Goal: Check status: Check status

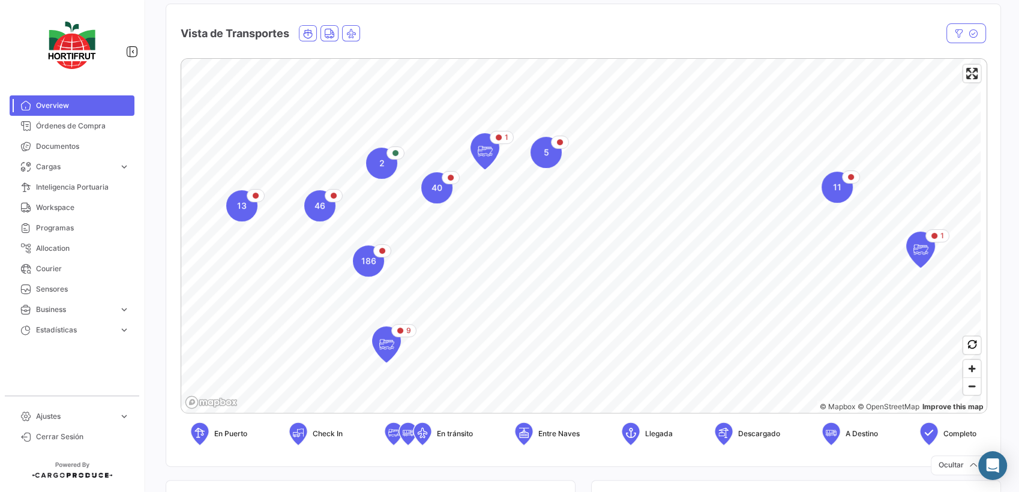
scroll to position [133, 0]
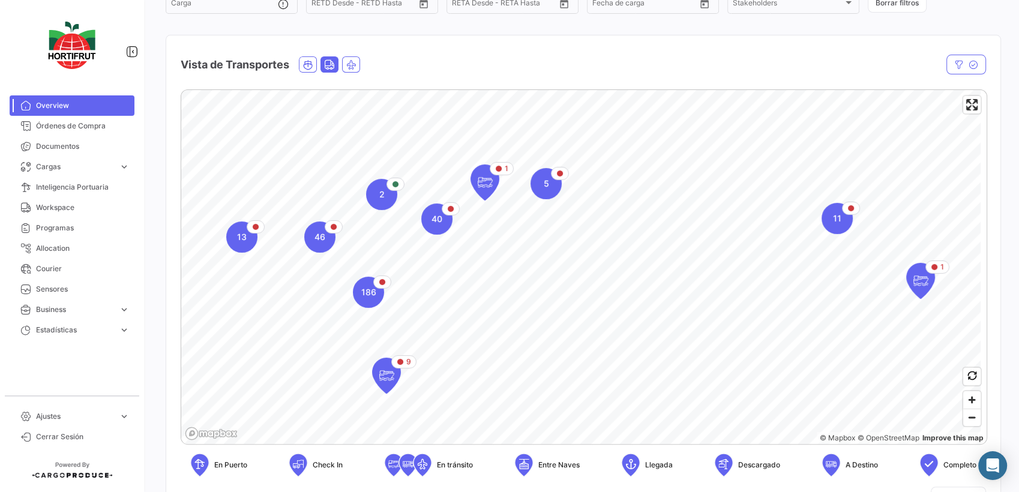
click at [338, 65] on span "Land" at bounding box center [329, 64] width 17 height 15
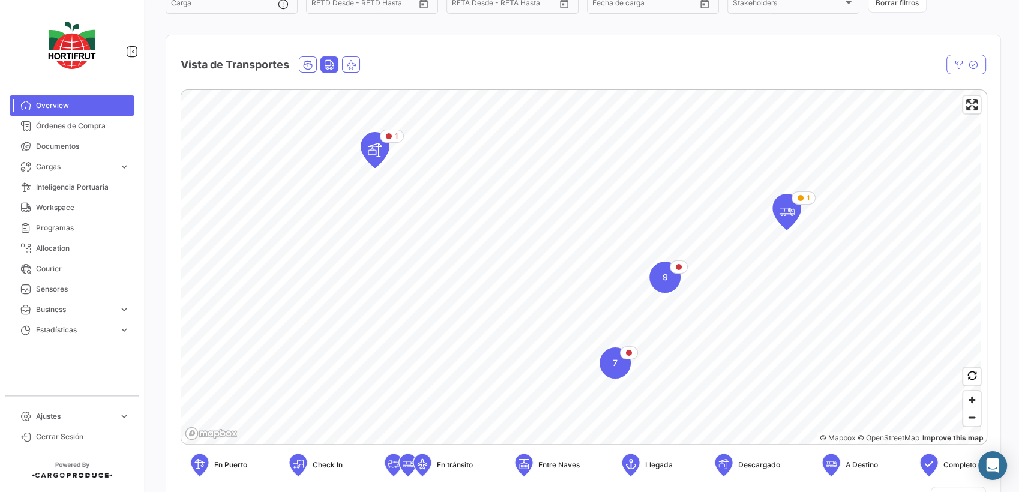
scroll to position [0, 0]
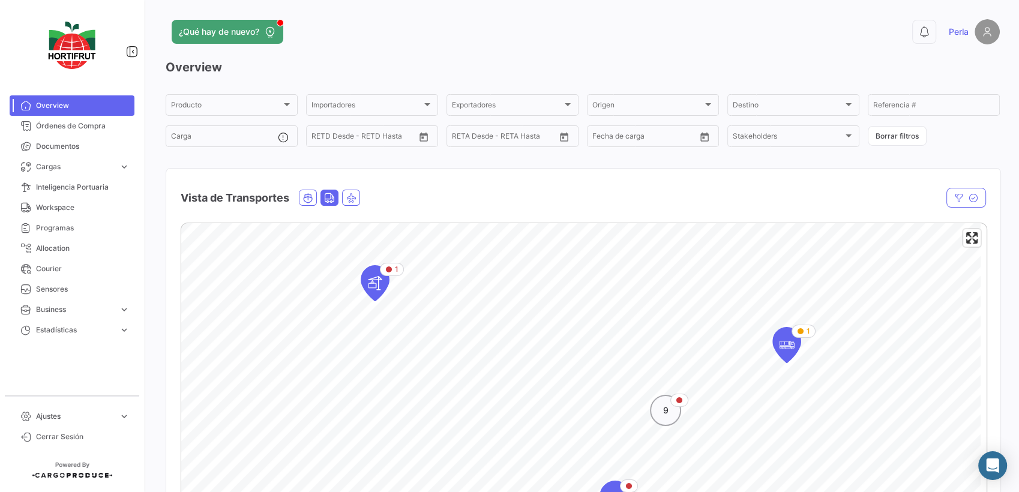
click at [662, 417] on div "9" at bounding box center [665, 410] width 31 height 31
click at [590, 420] on span "8" at bounding box center [589, 415] width 5 height 12
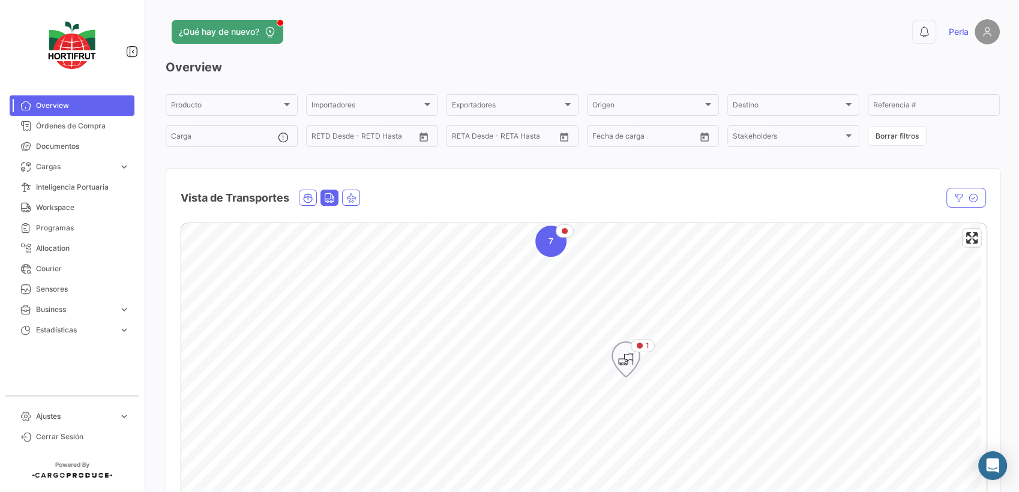
click at [633, 357] on icon "Map marker" at bounding box center [625, 359] width 17 height 25
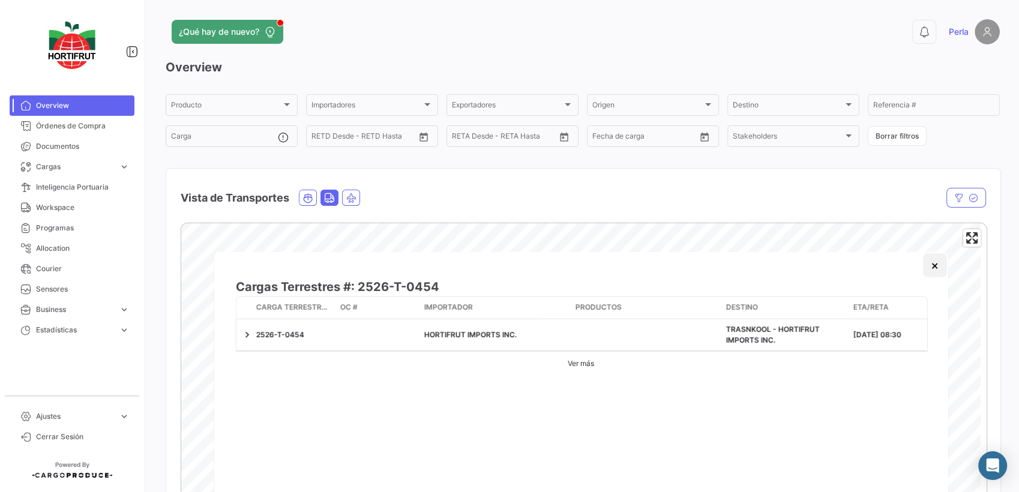
click at [937, 266] on button "×" at bounding box center [934, 265] width 24 height 24
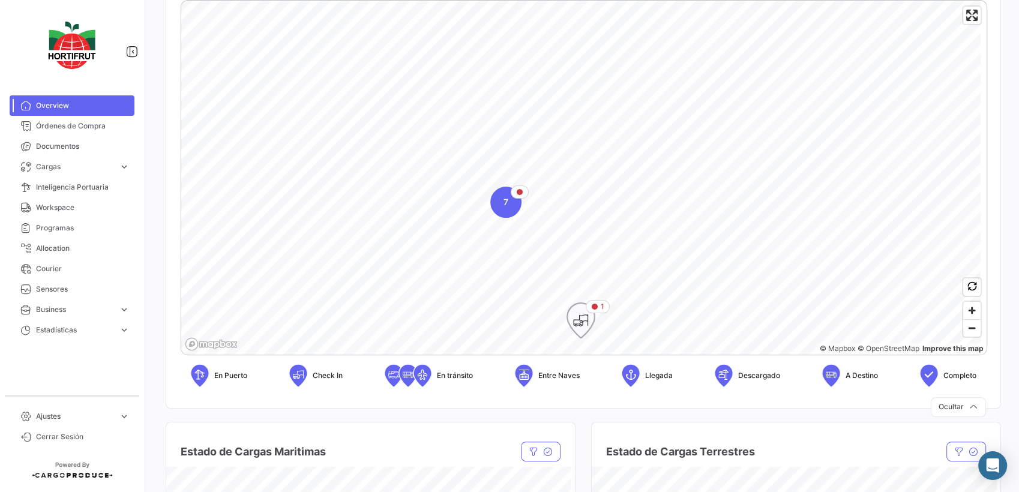
scroll to position [333, 0]
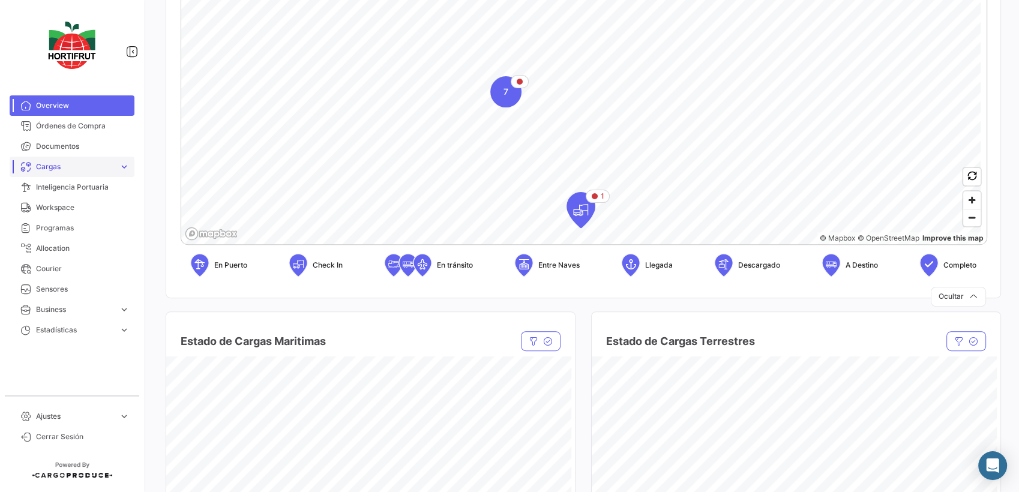
click at [41, 164] on span "Cargas" at bounding box center [75, 166] width 78 height 11
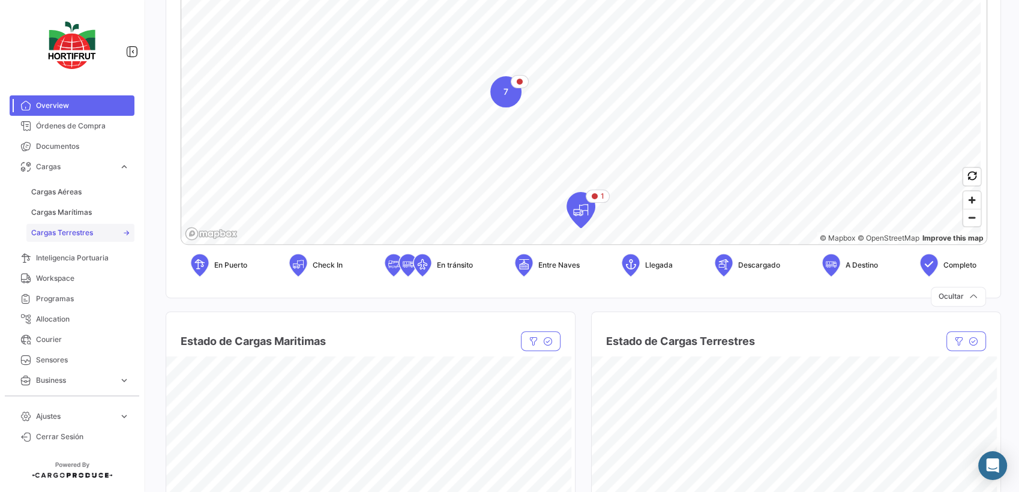
click at [50, 236] on span "Cargas Terrestres" at bounding box center [62, 232] width 62 height 11
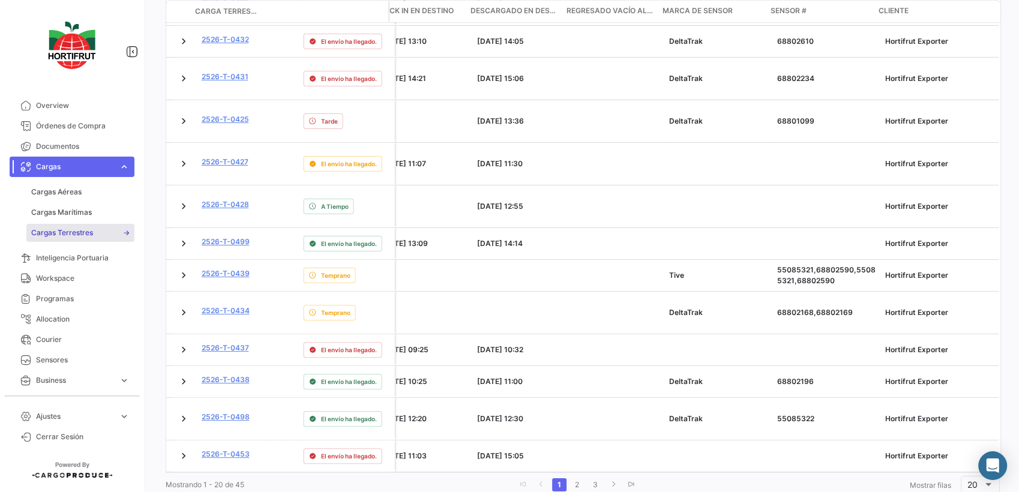
scroll to position [602, 0]
click at [576, 478] on link "2" at bounding box center [577, 484] width 14 height 13
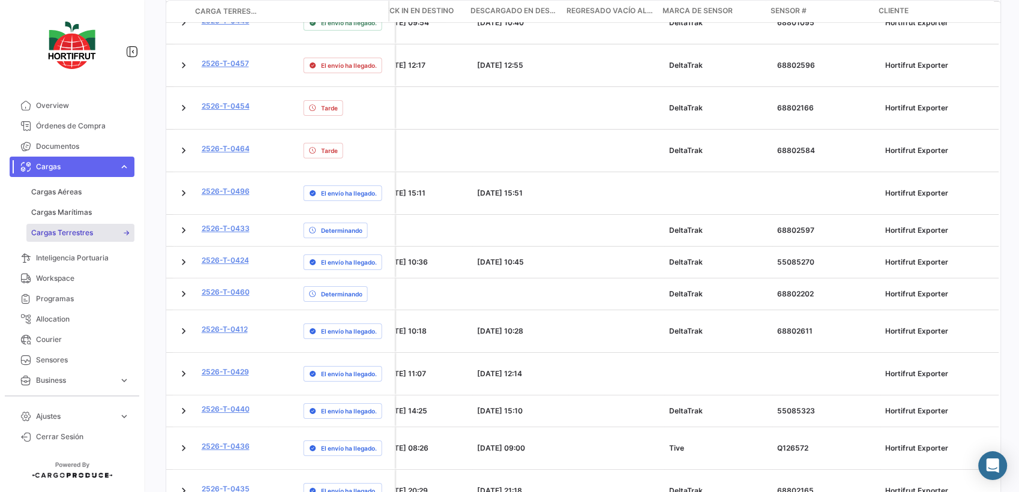
scroll to position [68, 0]
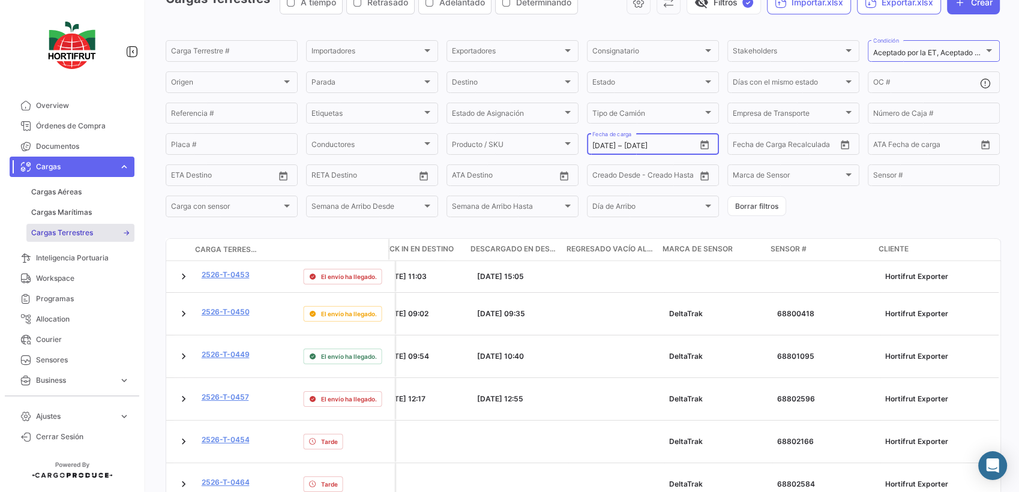
click at [699, 148] on icon "Open calendar" at bounding box center [704, 145] width 11 height 11
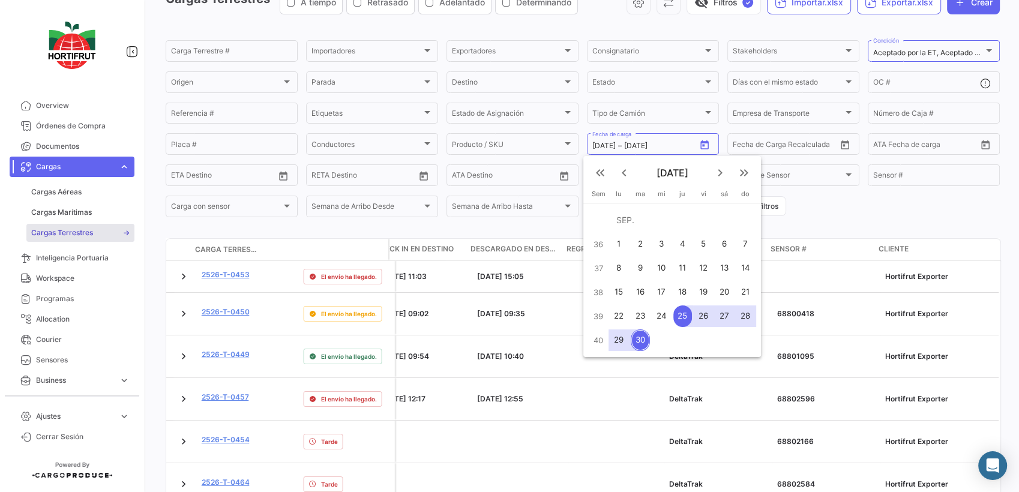
click at [622, 344] on div "29" at bounding box center [619, 340] width 19 height 22
type input "[DATE]"
click at [634, 343] on div "30" at bounding box center [640, 340] width 19 height 22
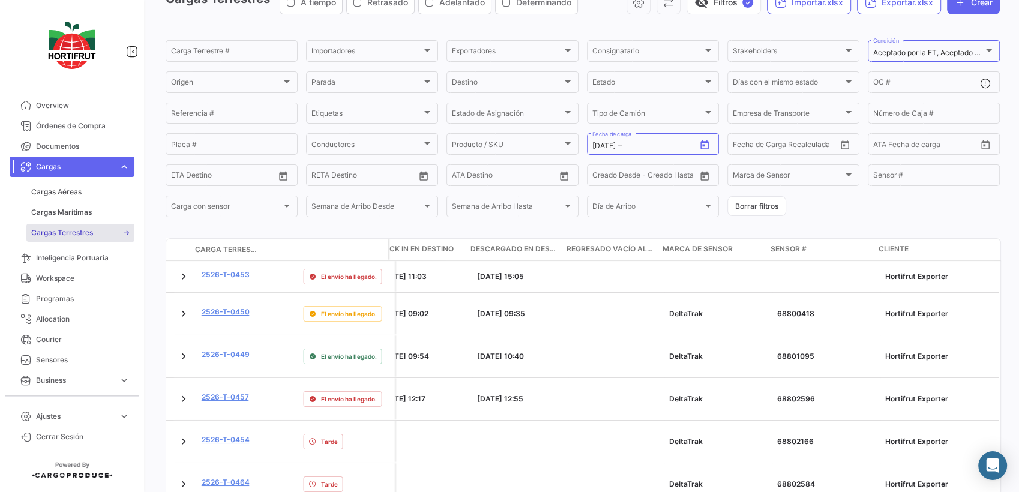
type input "[DATE]"
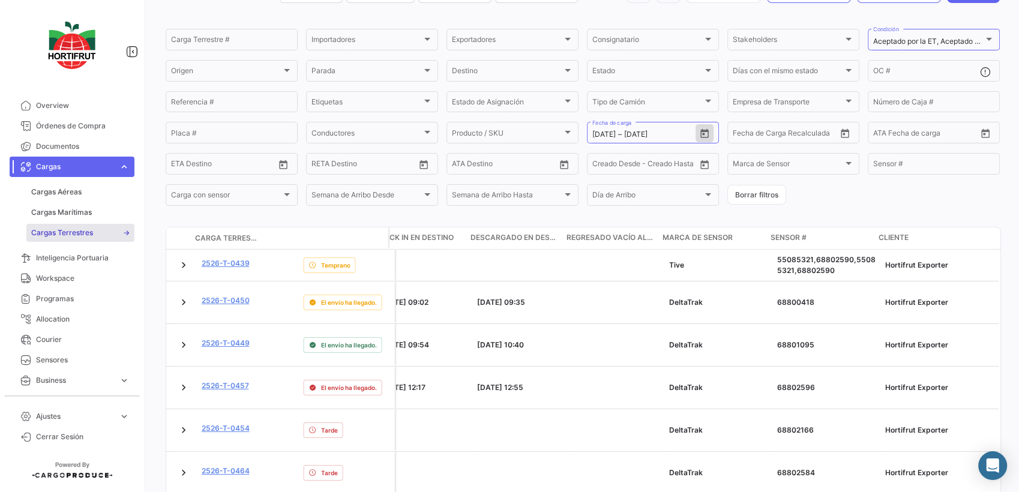
scroll to position [0, 0]
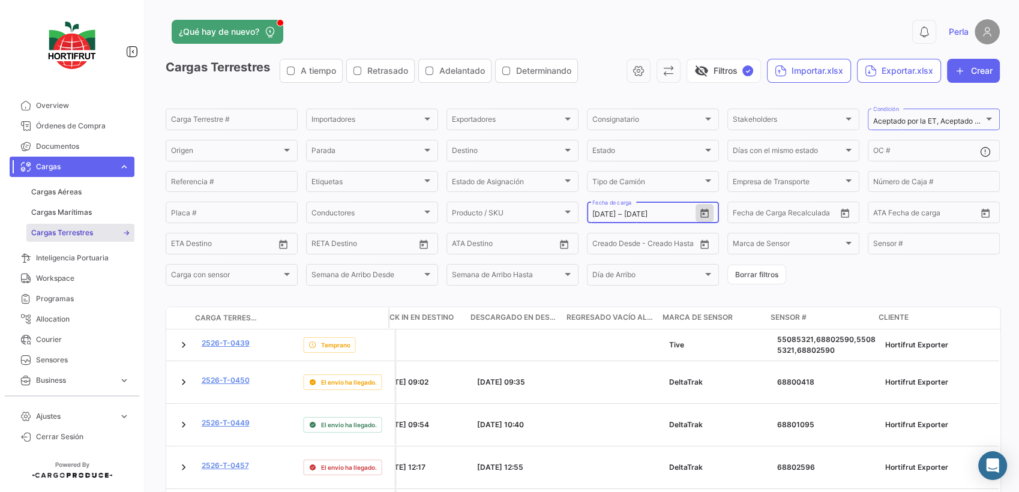
click at [704, 214] on icon "Open calendar" at bounding box center [704, 213] width 11 height 11
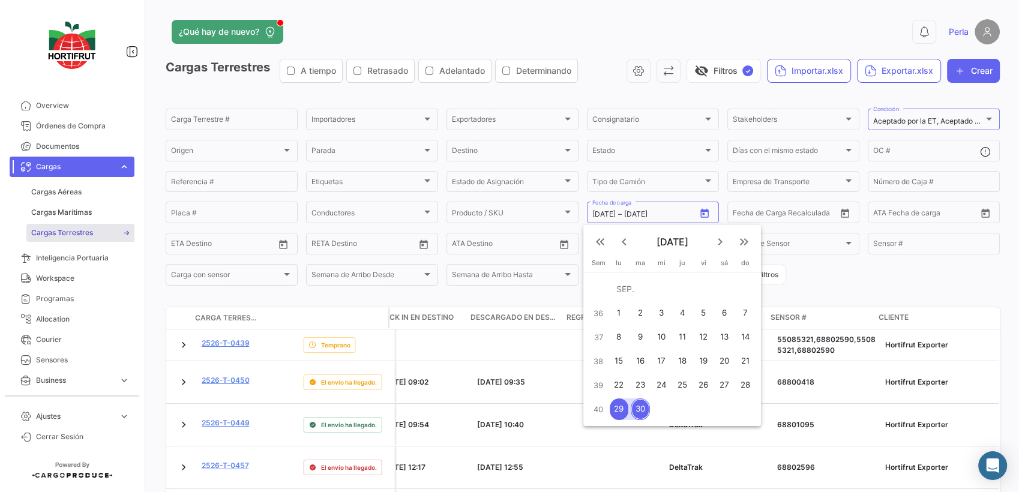
click at [677, 386] on div "25" at bounding box center [682, 385] width 19 height 22
type input "[DATE]"
click at [750, 386] on div "28" at bounding box center [745, 385] width 19 height 22
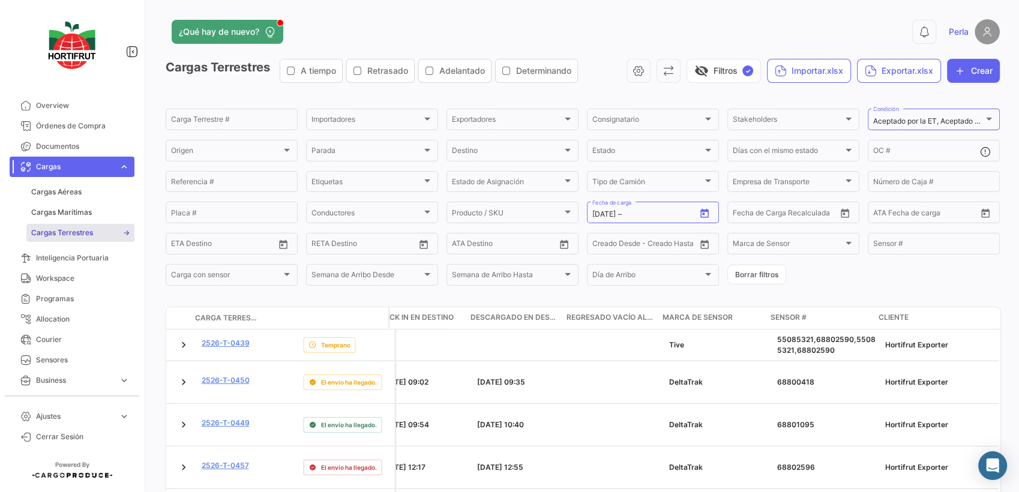
type input "[DATE]"
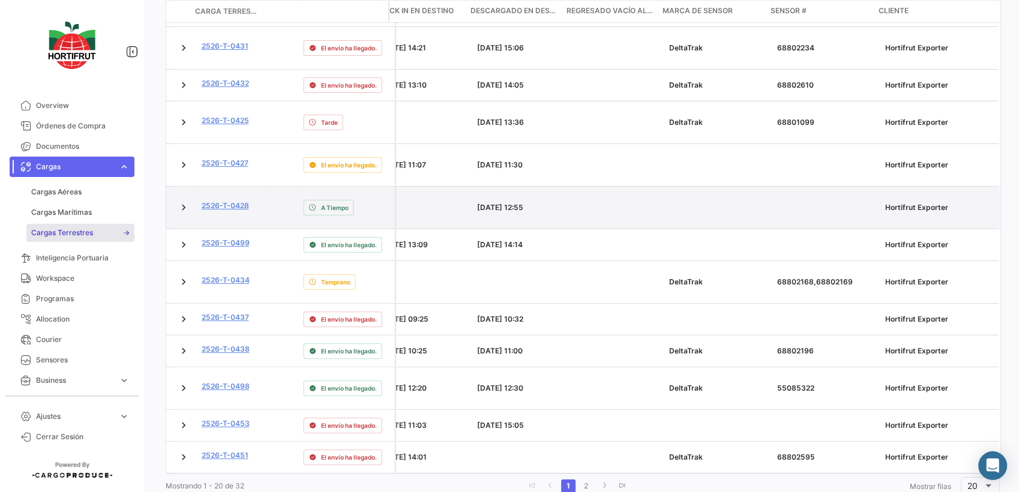
scroll to position [602, 0]
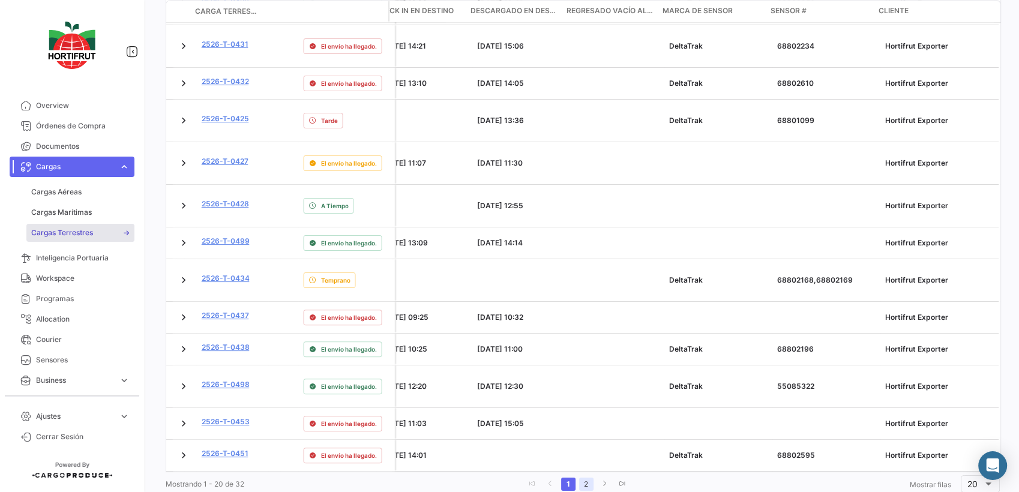
click at [584, 478] on link "2" at bounding box center [586, 484] width 14 height 13
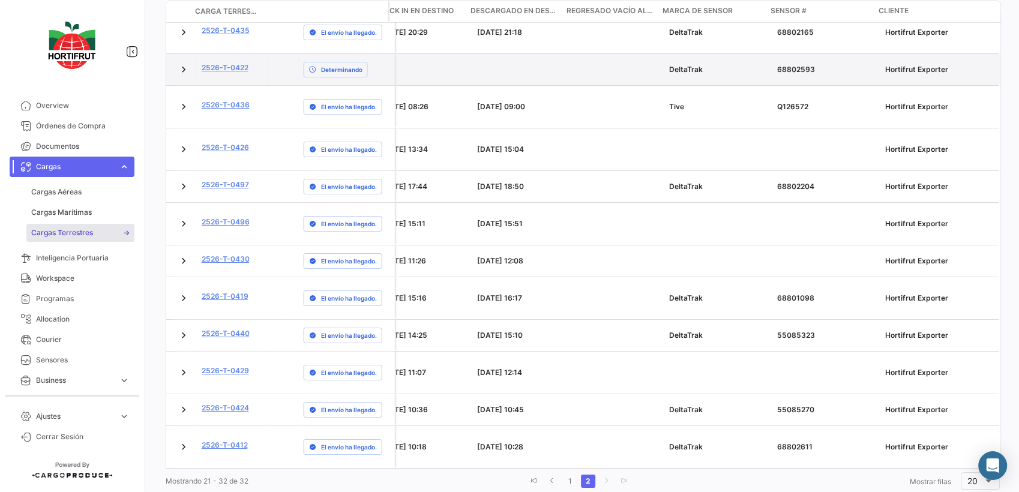
scroll to position [326, 0]
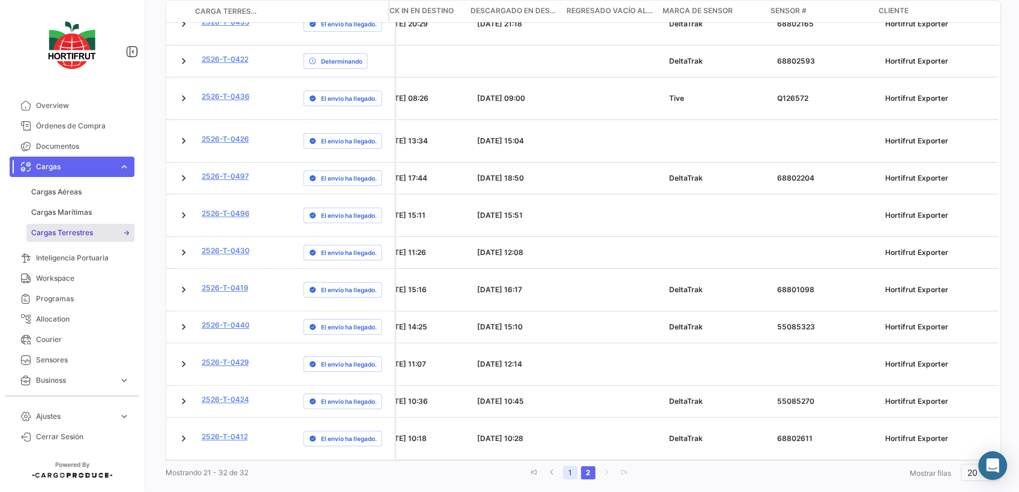
click at [574, 466] on link "1" at bounding box center [570, 472] width 14 height 13
click at [568, 466] on link "1" at bounding box center [568, 472] width 14 height 13
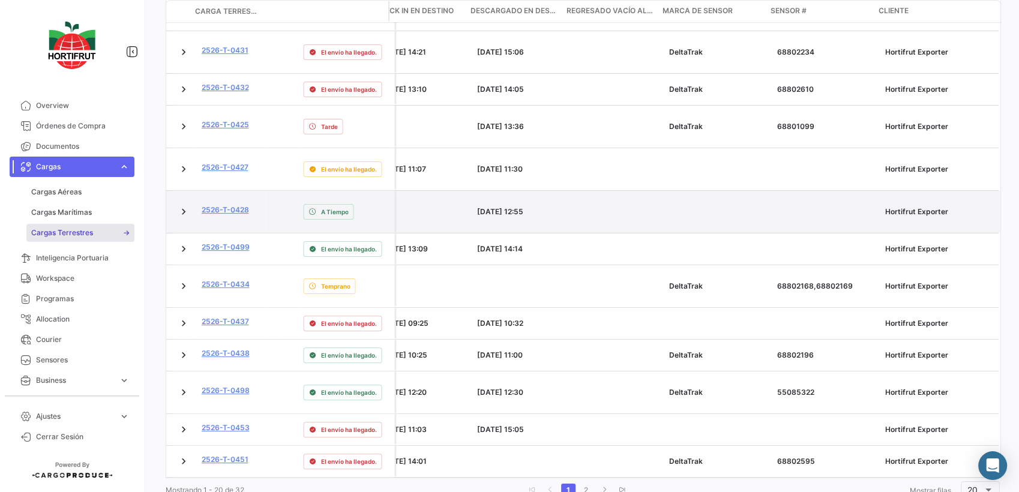
scroll to position [602, 0]
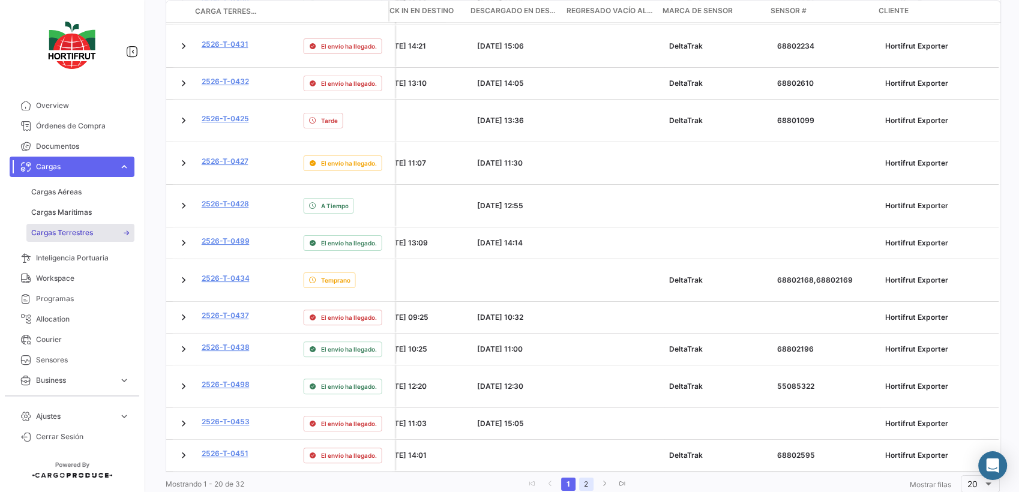
click at [589, 478] on link "2" at bounding box center [586, 484] width 14 height 13
click at [581, 478] on link "2" at bounding box center [588, 484] width 14 height 13
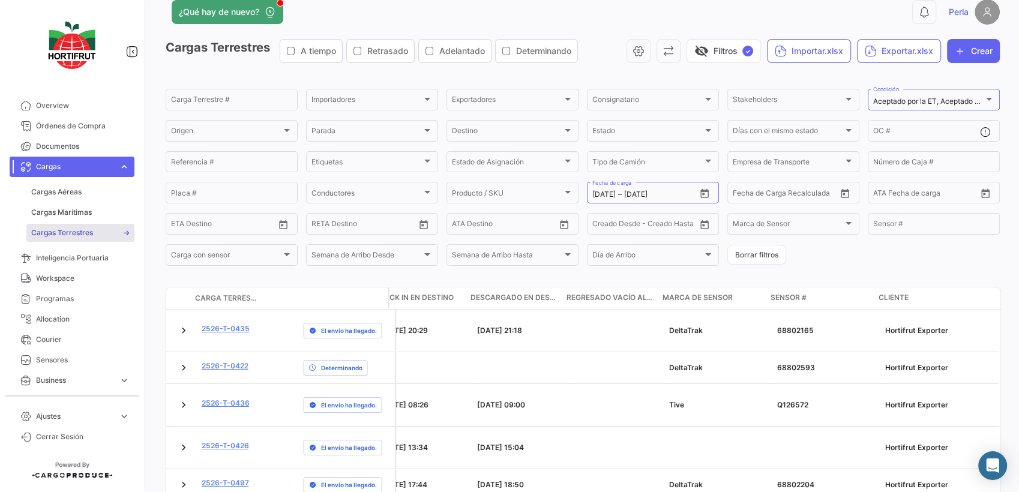
scroll to position [0, 0]
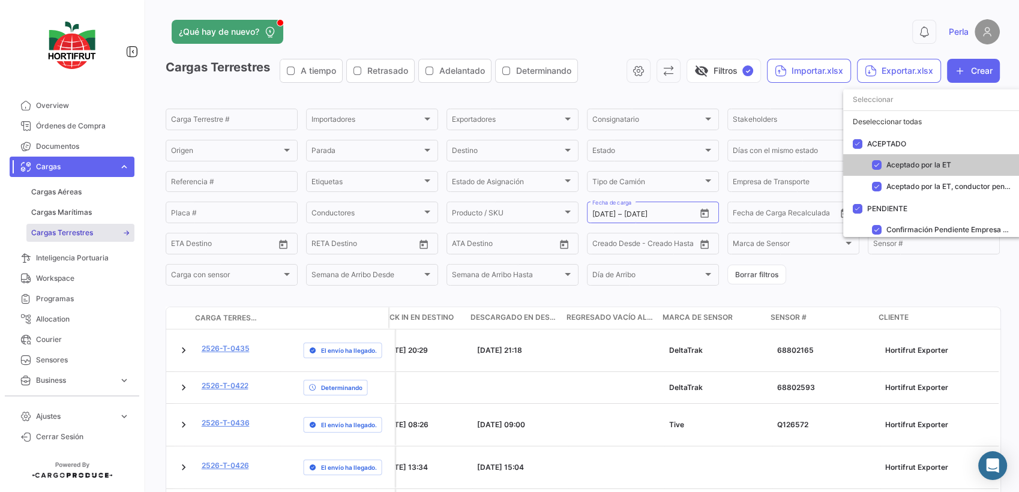
click at [794, 94] on div at bounding box center [509, 246] width 1019 height 492
